Goal: Obtain resource: Obtain resource

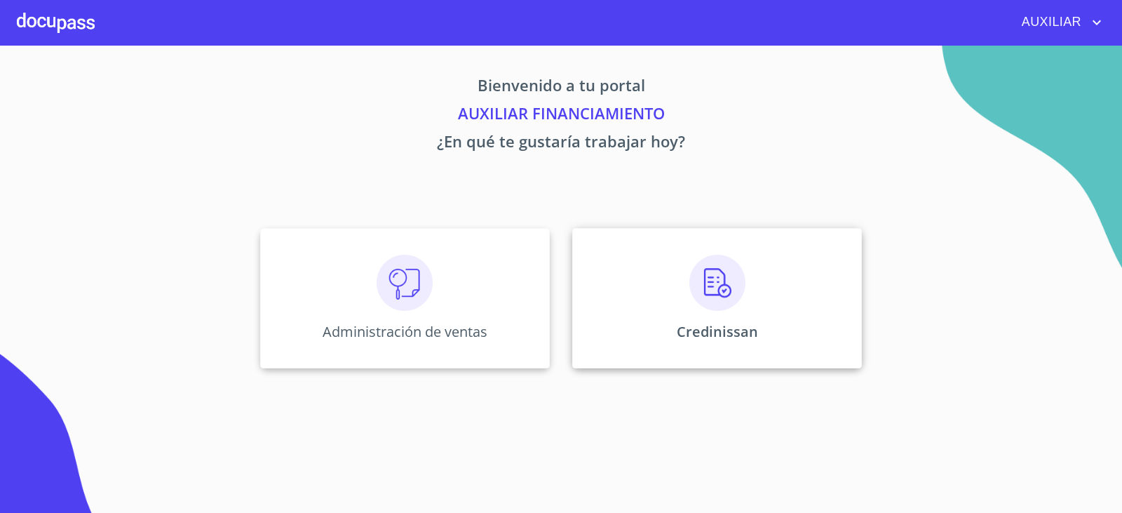
click at [677, 268] on div "Credinissan" at bounding box center [717, 298] width 290 height 140
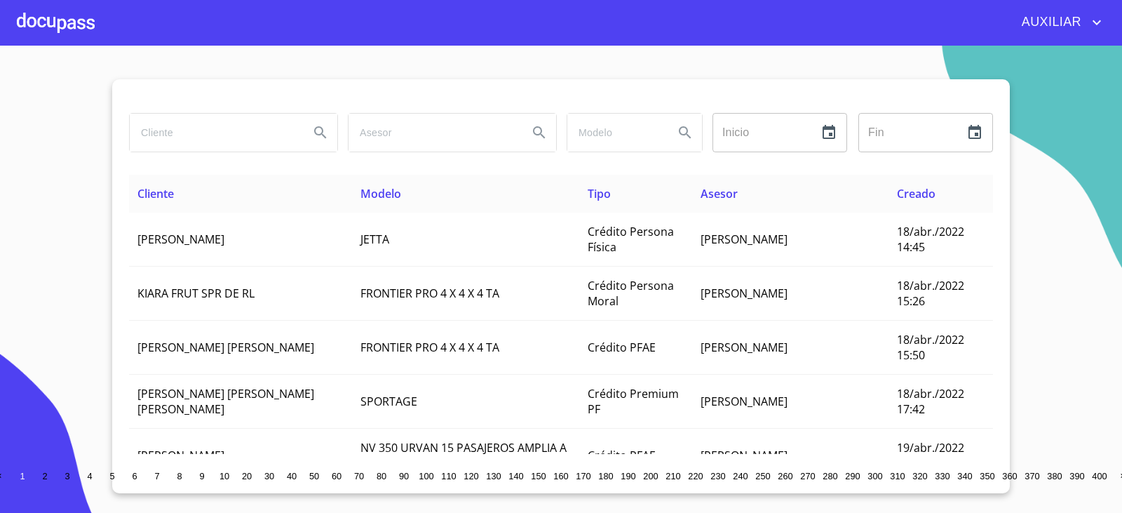
click at [219, 128] on input "search" at bounding box center [214, 133] width 168 height 38
type input "[PERSON_NAME]"
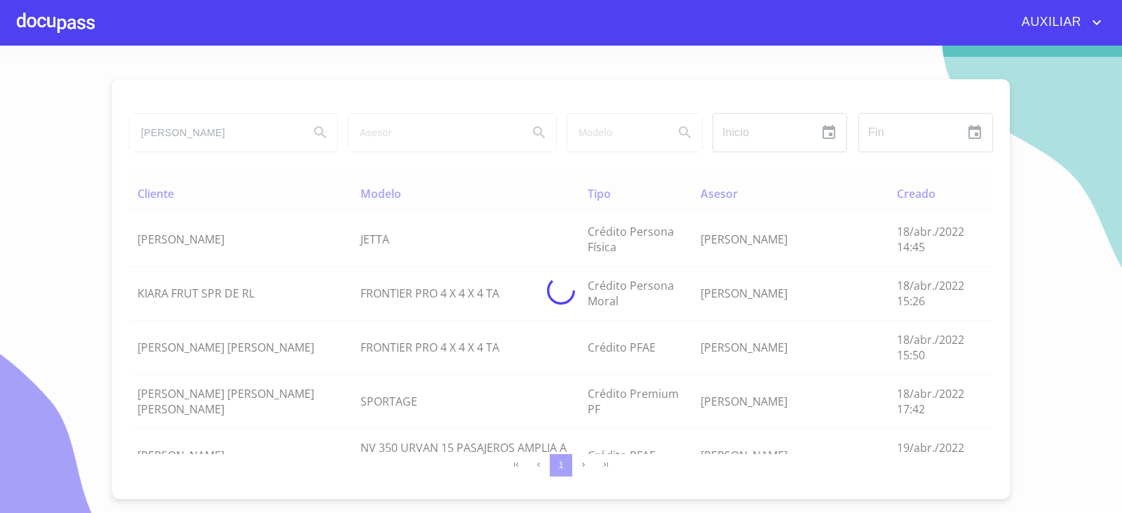
click at [180, 128] on div at bounding box center [561, 290] width 1122 height 467
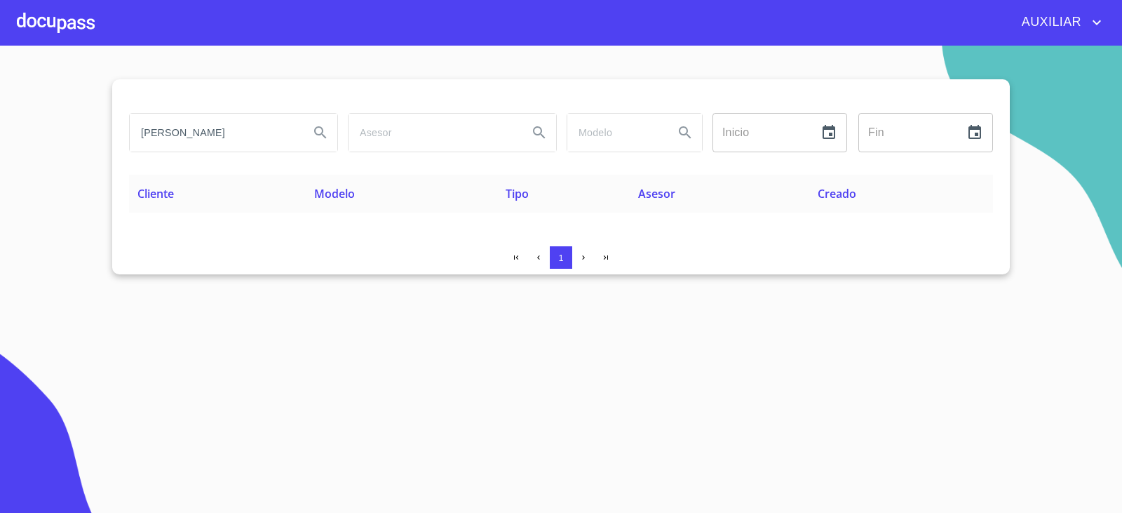
drag, startPoint x: 248, startPoint y: 136, endPoint x: 83, endPoint y: 163, distance: 166.9
click at [83, 163] on section "[PERSON_NAME] Inicio ​ Fin ​ Cliente Modelo Tipo Asesor Creado 1" at bounding box center [561, 279] width 1122 height 467
type input "[PERSON_NAME]"
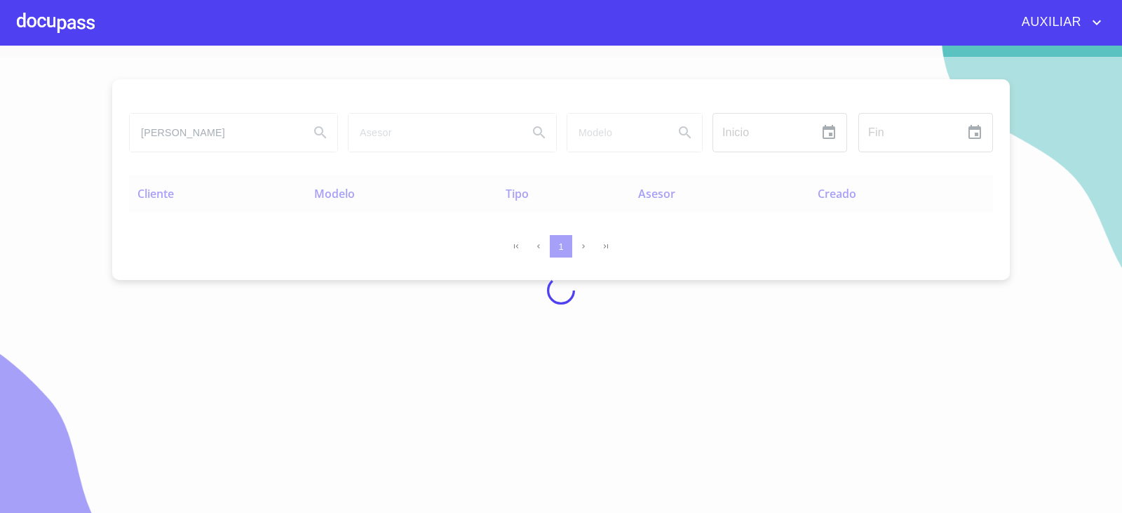
scroll to position [0, 0]
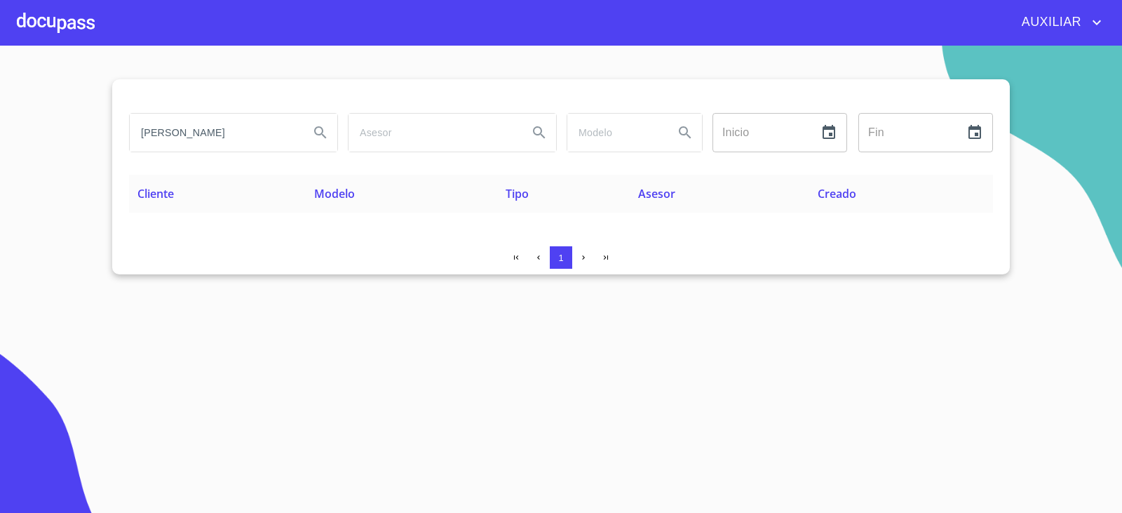
click at [247, 119] on input "[PERSON_NAME]" at bounding box center [214, 133] width 168 height 38
click at [247, 126] on input "[PERSON_NAME]" at bounding box center [214, 133] width 168 height 38
click at [232, 136] on input "[PERSON_NAME]" at bounding box center [214, 133] width 168 height 38
drag, startPoint x: 136, startPoint y: 131, endPoint x: 595, endPoint y: 166, distance: 460.6
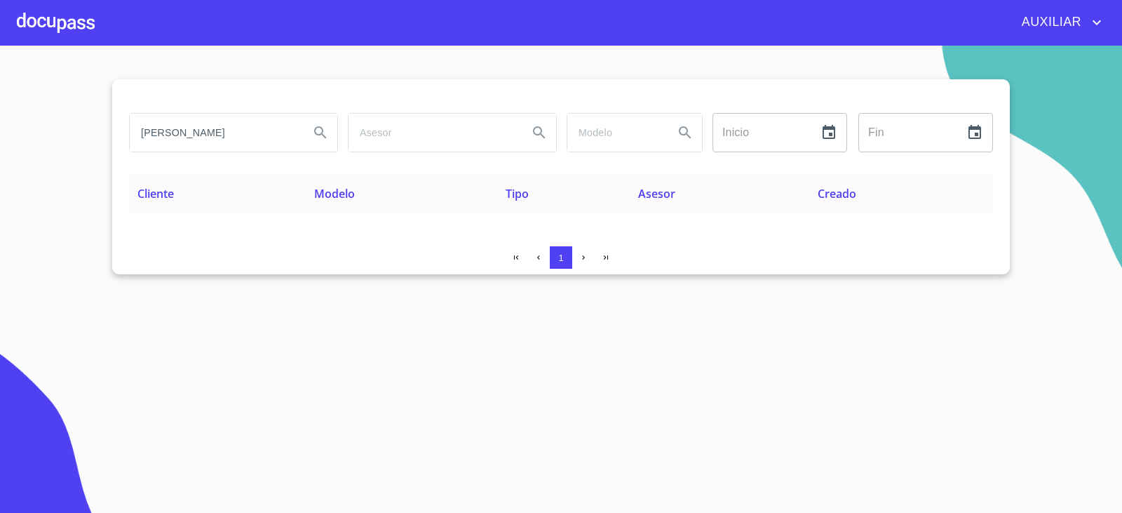
click at [595, 166] on div "[PERSON_NAME] ​ Fin ​" at bounding box center [561, 140] width 864 height 67
type input "[PERSON_NAME] [PERSON_NAME]"
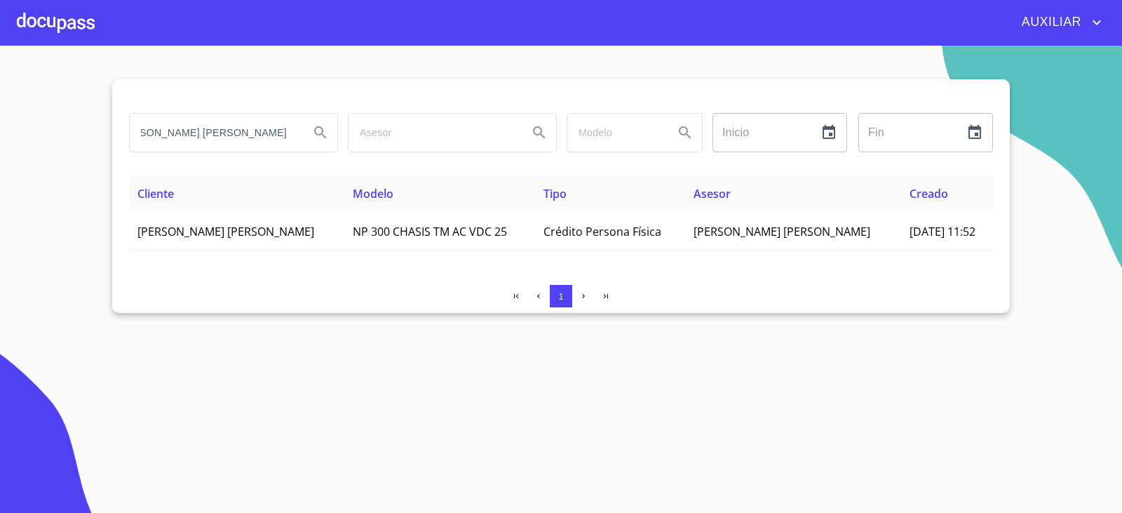
scroll to position [0, 0]
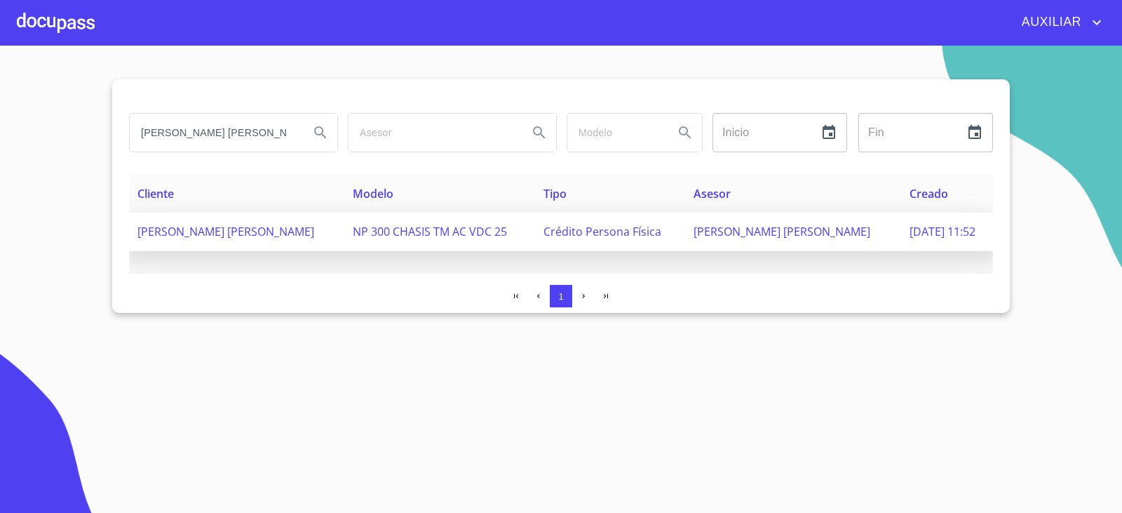
click at [269, 238] on td "[PERSON_NAME] [PERSON_NAME]" at bounding box center [236, 231] width 215 height 39
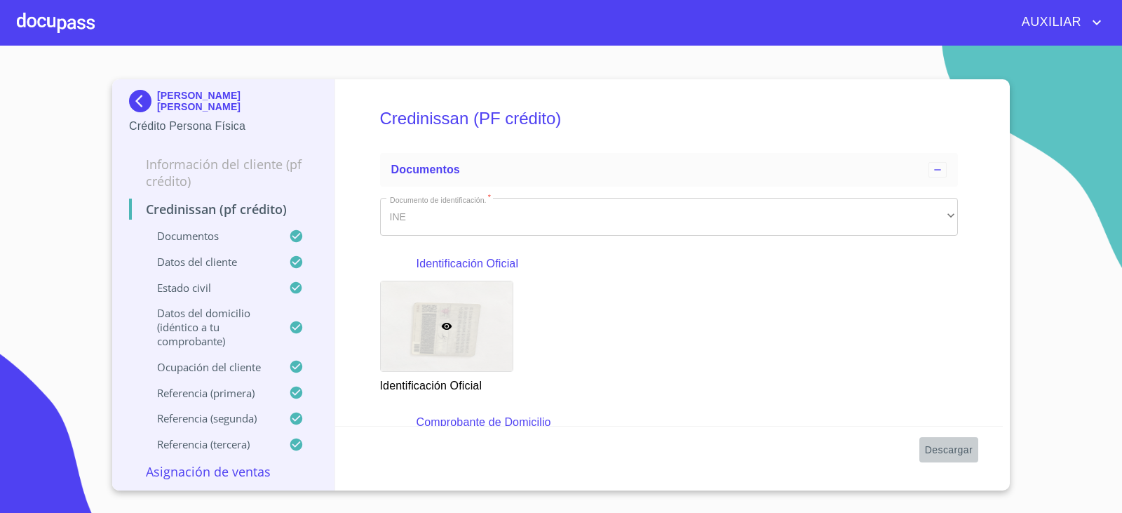
click at [938, 452] on span "Descargar" at bounding box center [949, 450] width 48 height 18
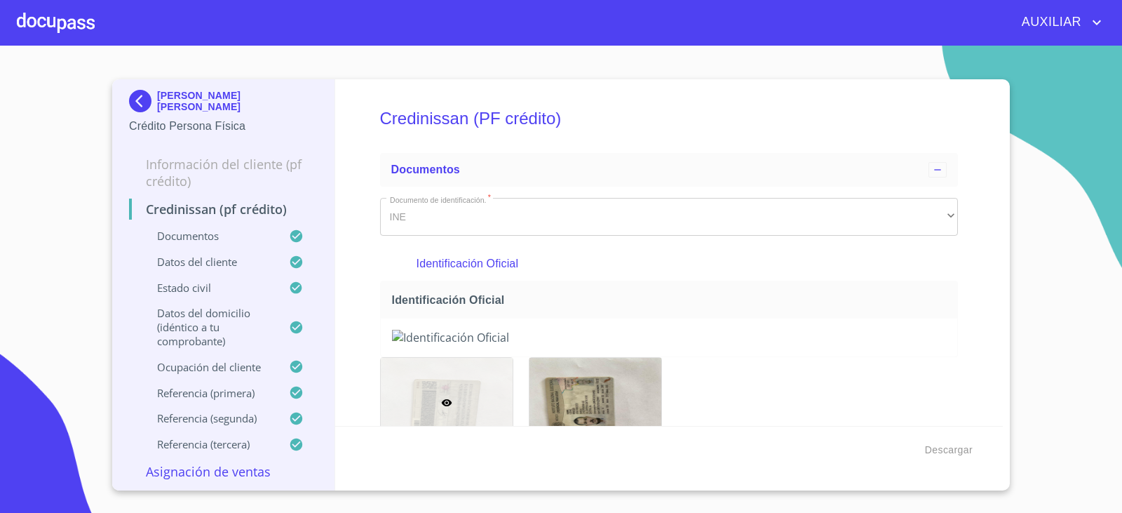
click at [140, 102] on img at bounding box center [143, 101] width 28 height 22
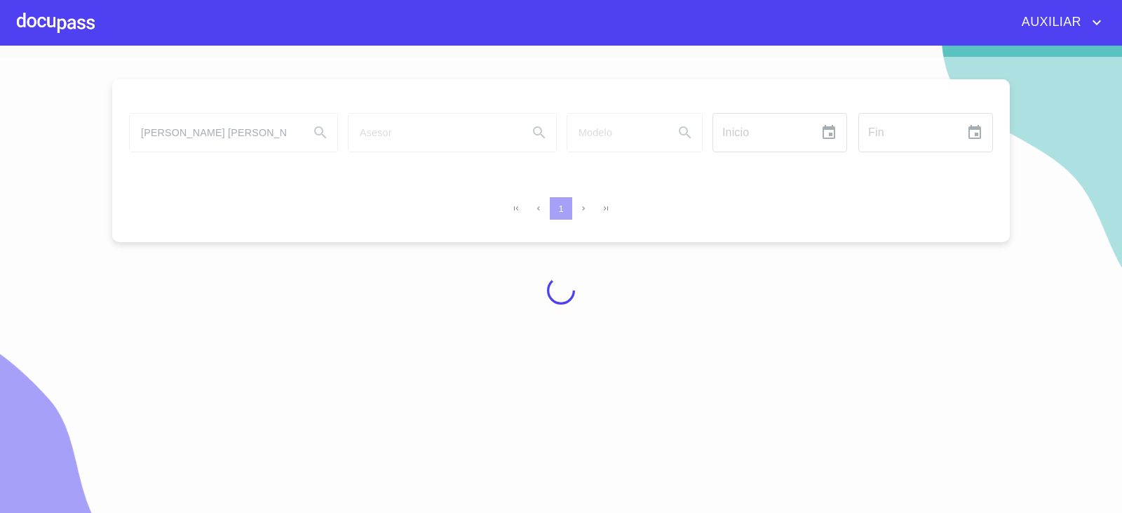
click at [274, 124] on div at bounding box center [561, 290] width 1122 height 467
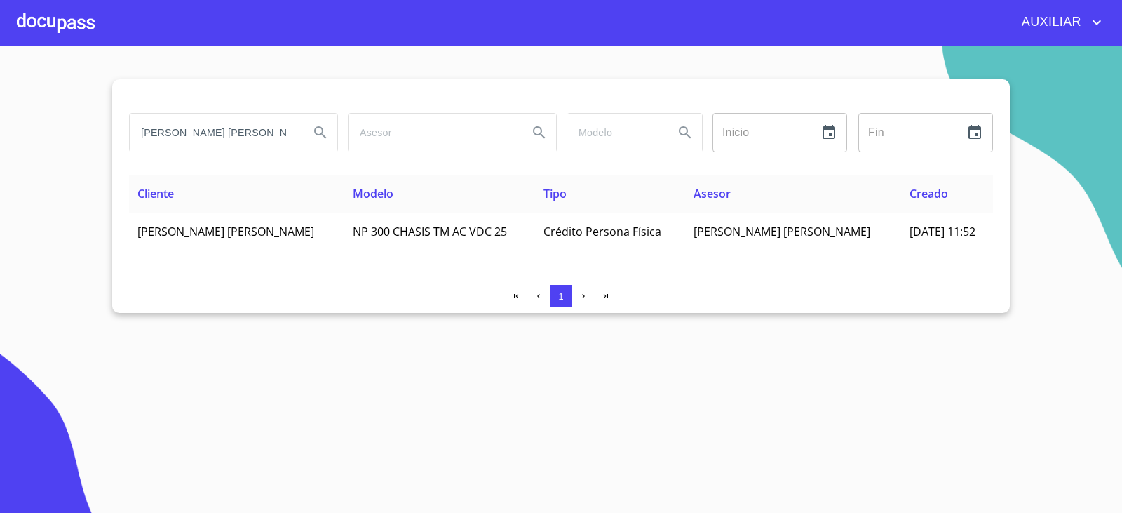
scroll to position [0, 29]
drag, startPoint x: 142, startPoint y: 132, endPoint x: 376, endPoint y: 168, distance: 236.9
click at [376, 168] on div "[PERSON_NAME] [PERSON_NAME] Inicio ​ Fin ​" at bounding box center [561, 140] width 864 height 67
type input "[PERSON_NAME]"
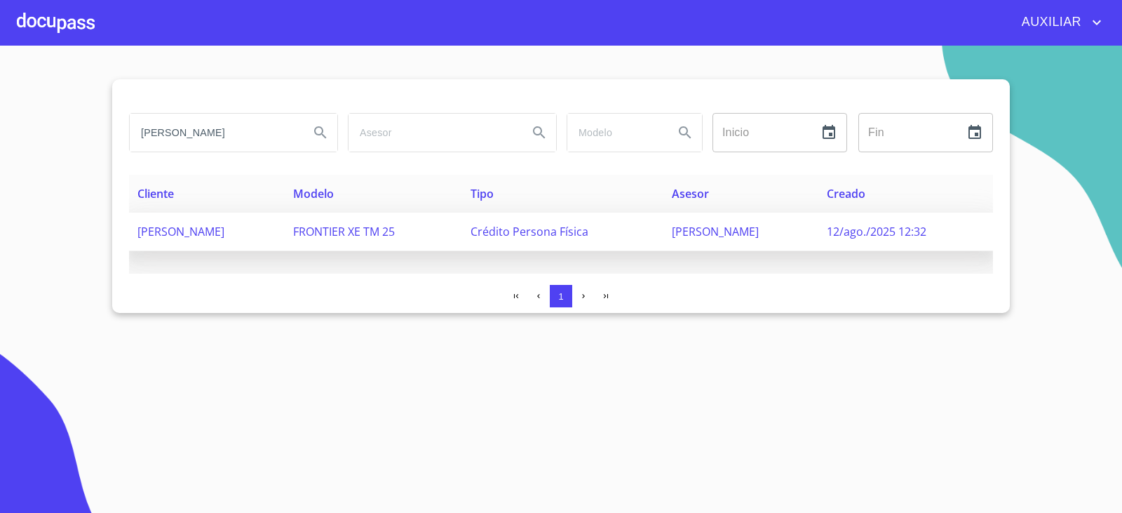
click at [428, 220] on td "FRONTIER XE TM 25" at bounding box center [373, 231] width 177 height 39
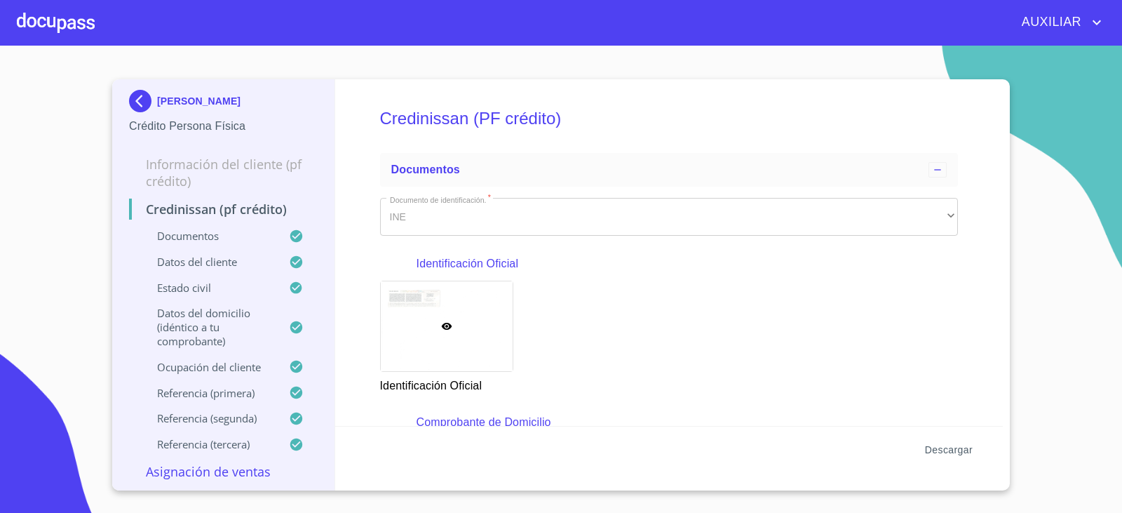
click at [952, 451] on span "Descargar" at bounding box center [949, 450] width 48 height 18
